Goal: Check status: Check status

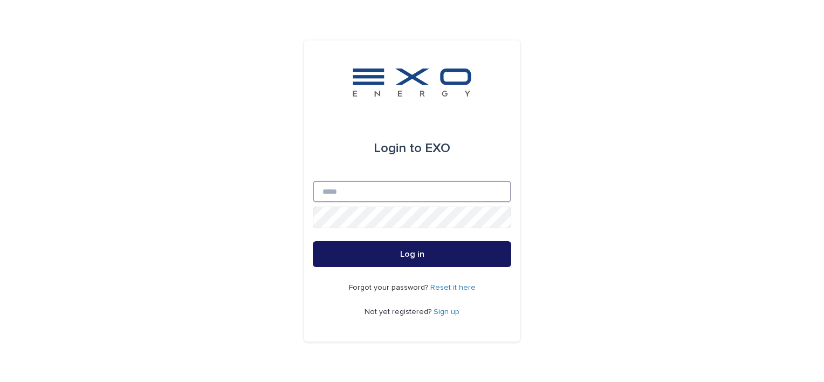
type input "**********"
click at [403, 246] on button "Log in" at bounding box center [412, 254] width 198 height 26
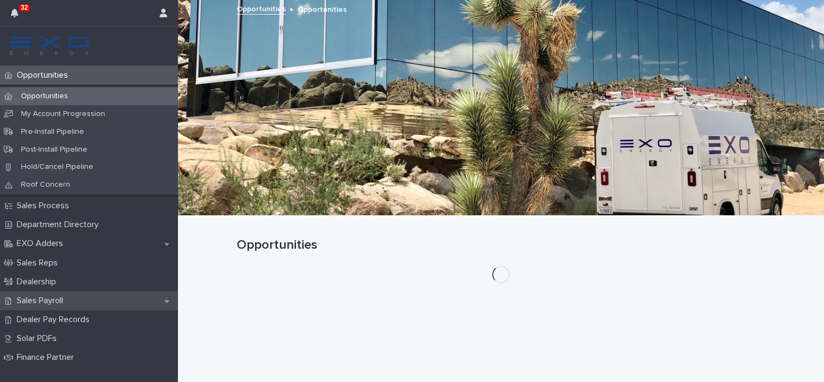
click at [80, 305] on div "Sales Payroll" at bounding box center [89, 300] width 178 height 19
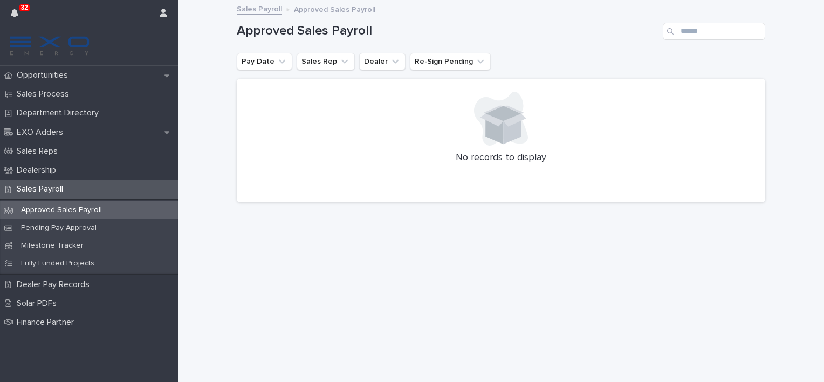
click at [88, 190] on div "Sales Payroll" at bounding box center [89, 189] width 178 height 19
click at [250, 9] on link "Sales Payroll" at bounding box center [259, 8] width 45 height 12
click at [60, 192] on p "Sales Payroll" at bounding box center [41, 189] width 59 height 10
click at [78, 231] on p "Pending Pay Approval" at bounding box center [58, 227] width 93 height 9
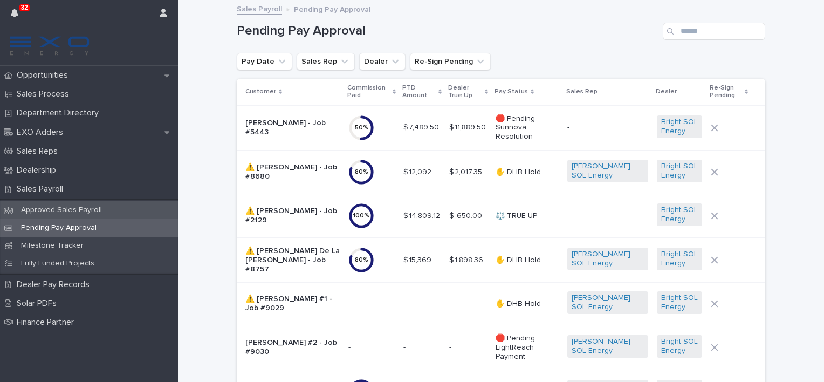
click at [87, 210] on p "Approved Sales Payroll" at bounding box center [61, 209] width 98 height 9
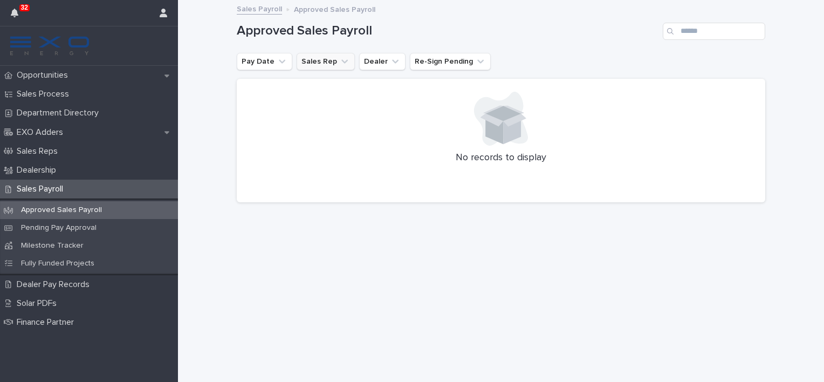
click at [339, 59] on icon "Sales Rep" at bounding box center [344, 61] width 11 height 11
click at [341, 59] on icon "Sales Rep" at bounding box center [344, 61] width 6 height 4
click at [339, 59] on icon "Sales Rep" at bounding box center [344, 61] width 11 height 11
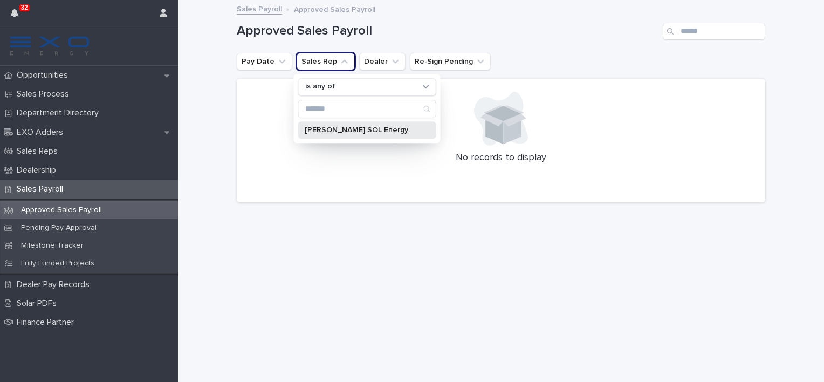
click at [313, 133] on div "[PERSON_NAME] SOL Energy" at bounding box center [367, 129] width 138 height 17
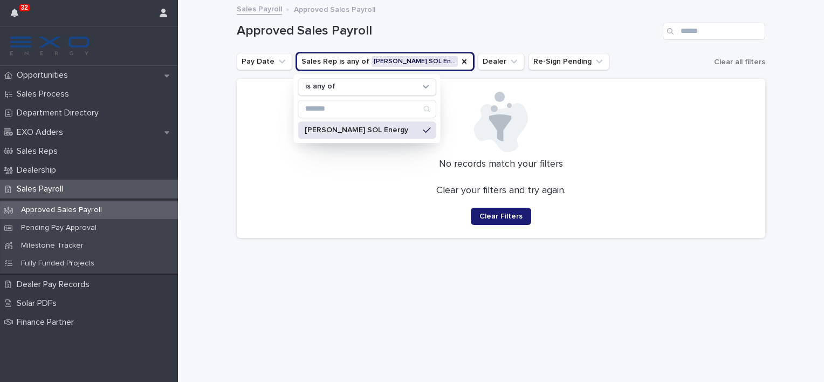
click at [238, 149] on div "No records match your filters Clear your filters and try again. Clear Filters" at bounding box center [501, 158] width 528 height 159
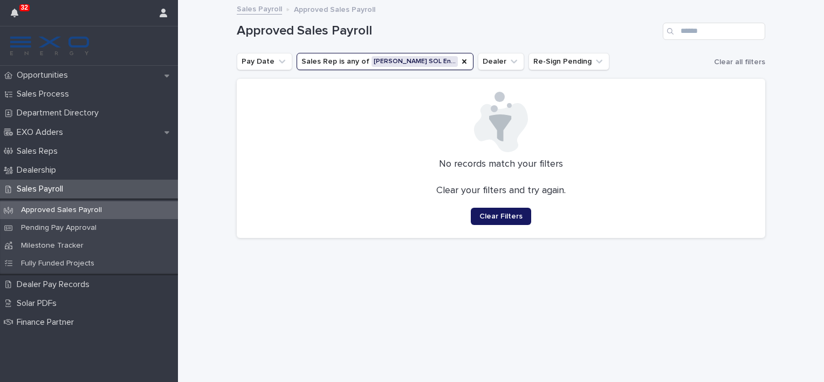
click at [488, 217] on span "Clear Filters" at bounding box center [500, 216] width 43 height 8
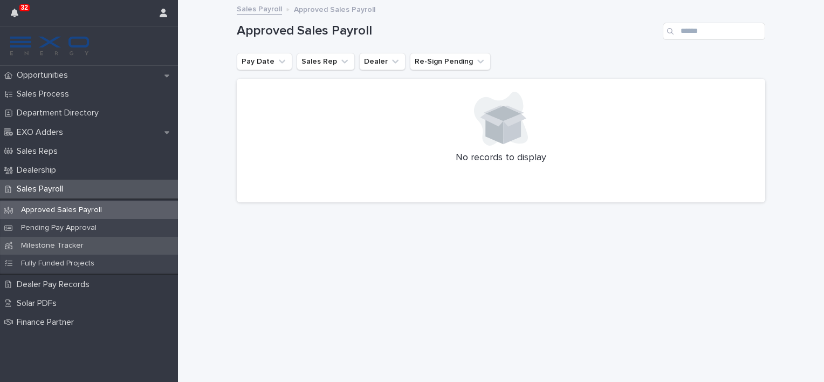
click at [68, 243] on p "Milestone Tracker" at bounding box center [52, 245] width 80 height 9
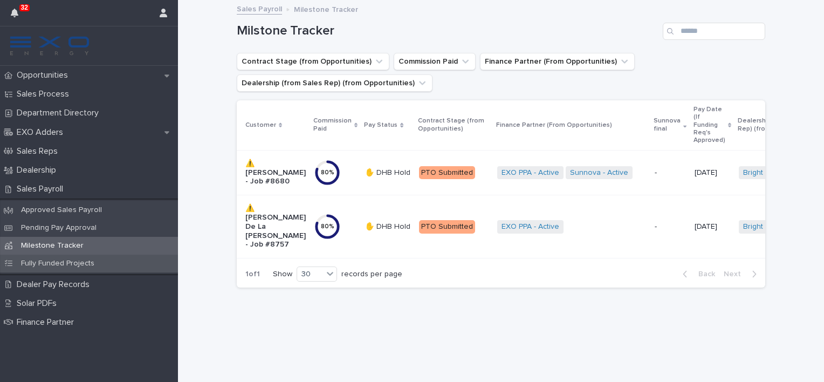
click at [68, 265] on p "Fully Funded Projects" at bounding box center [57, 263] width 91 height 9
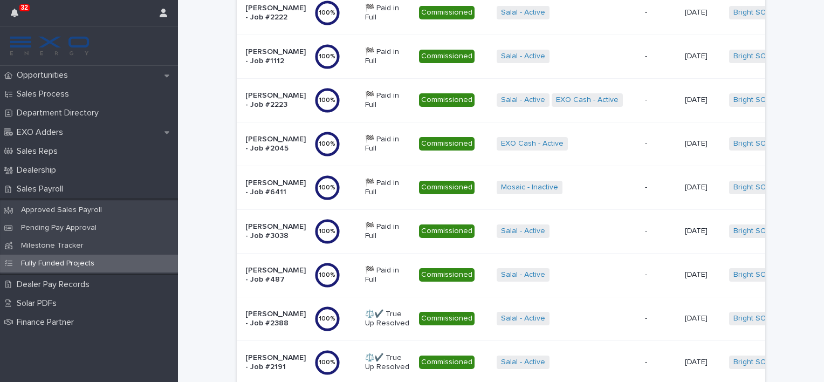
scroll to position [485, 0]
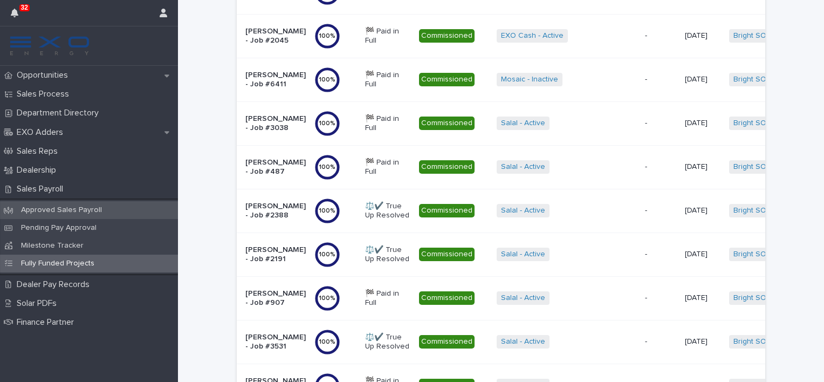
click at [67, 213] on p "Approved Sales Payroll" at bounding box center [61, 209] width 98 height 9
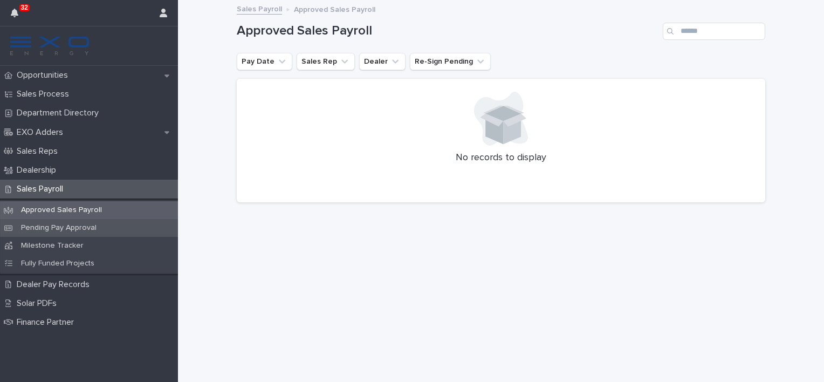
click at [81, 234] on div "Pending Pay Approval" at bounding box center [89, 228] width 178 height 18
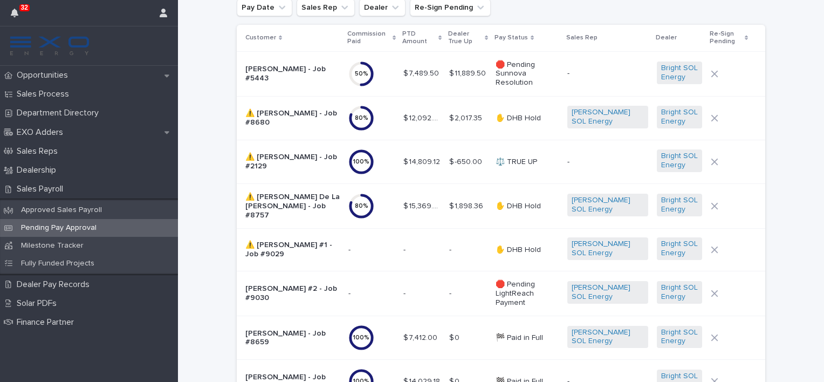
scroll to position [162, 0]
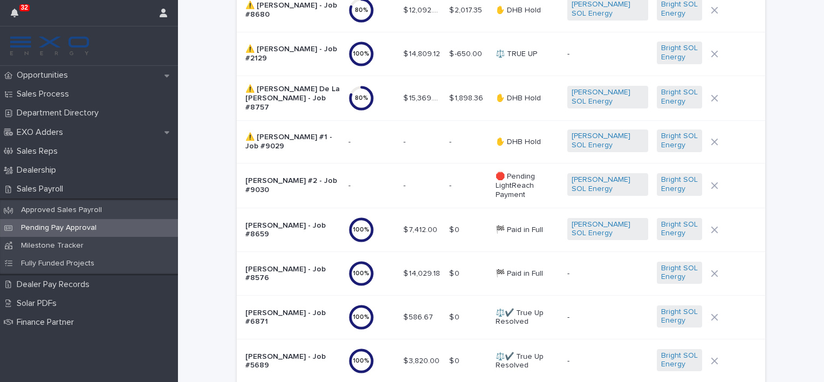
click at [403, 144] on div "- -" at bounding box center [421, 142] width 37 height 18
